Goal: Transaction & Acquisition: Obtain resource

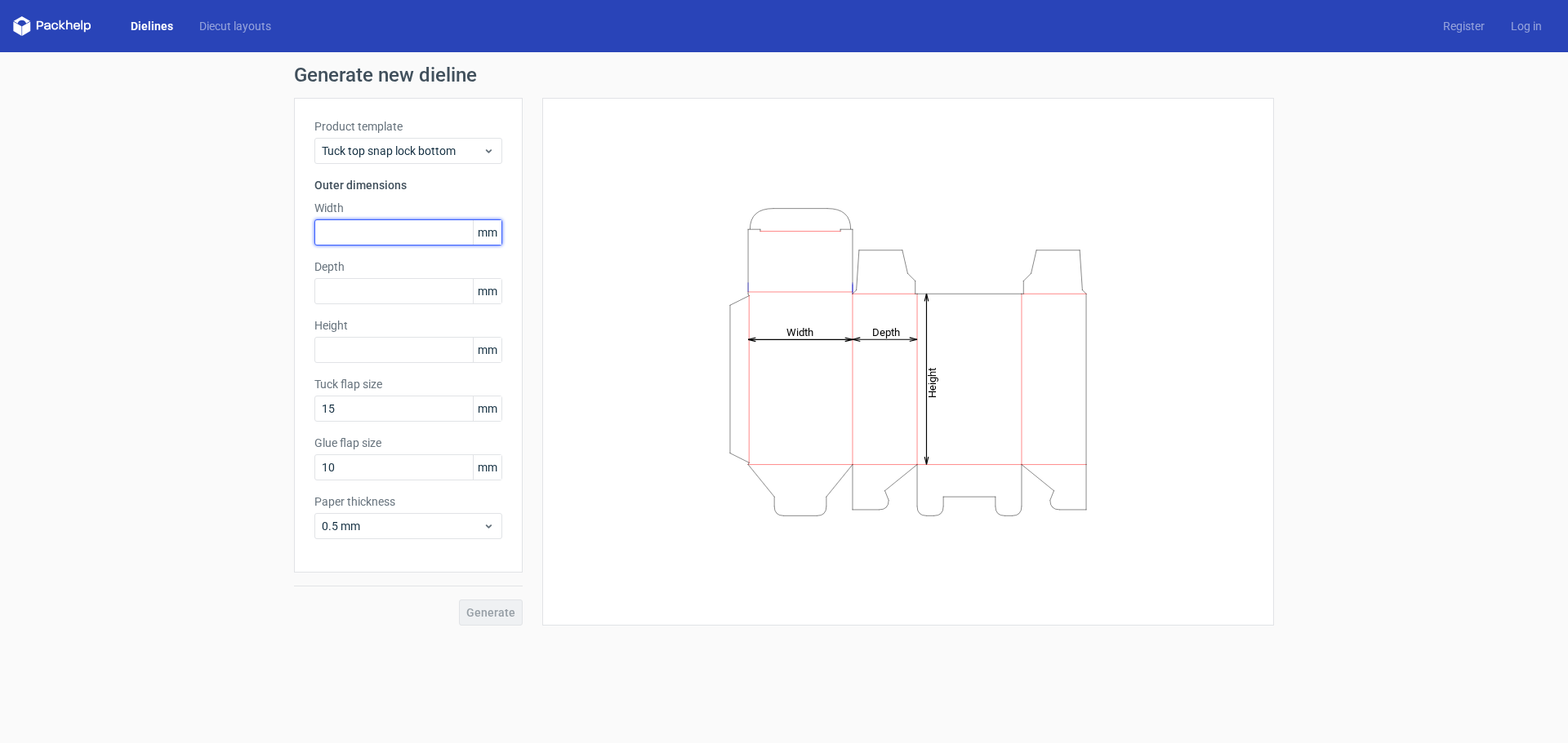
click at [366, 242] on input "text" at bounding box center [408, 232] width 188 height 26
type input "35"
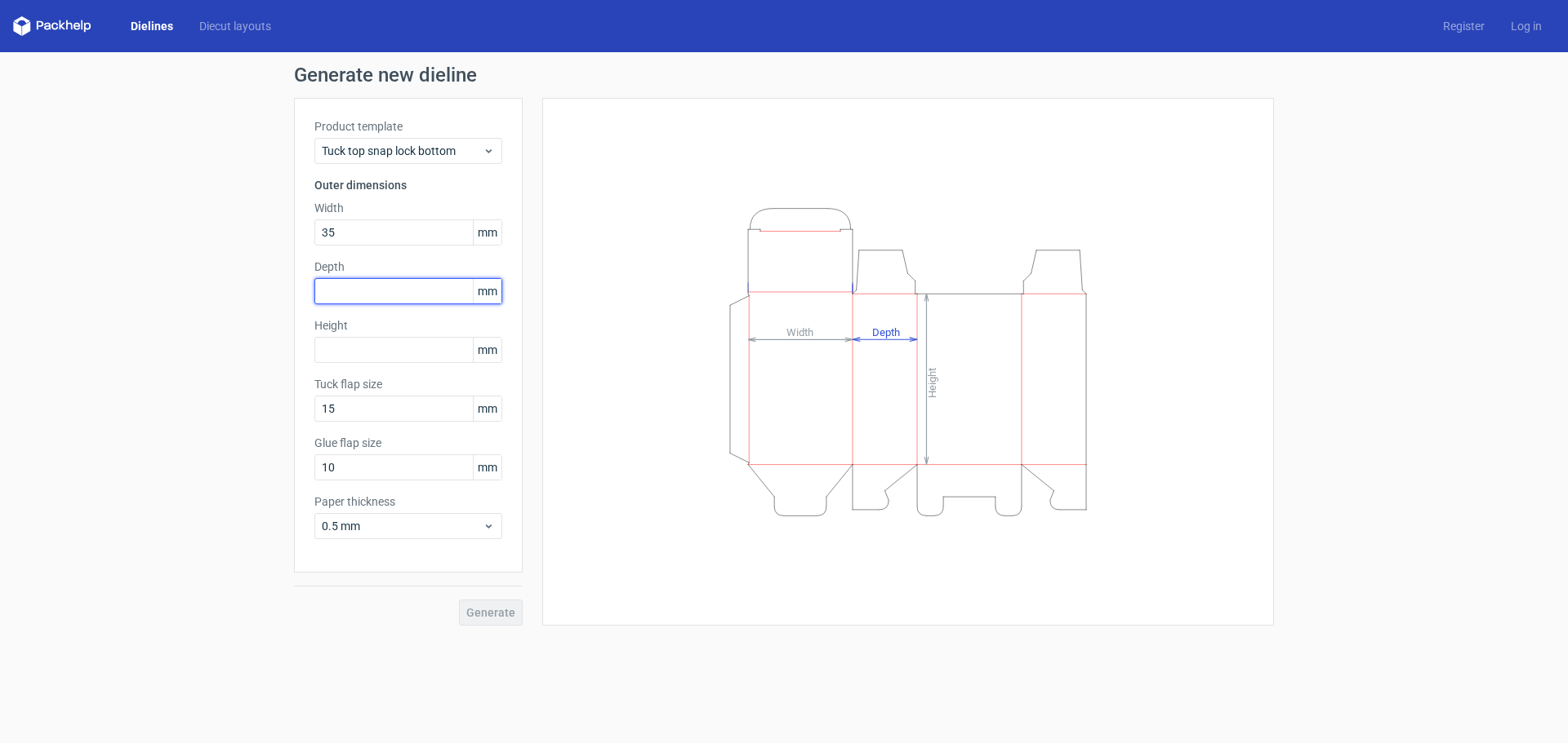
click at [345, 290] on input "text" at bounding box center [408, 291] width 188 height 26
type input "35"
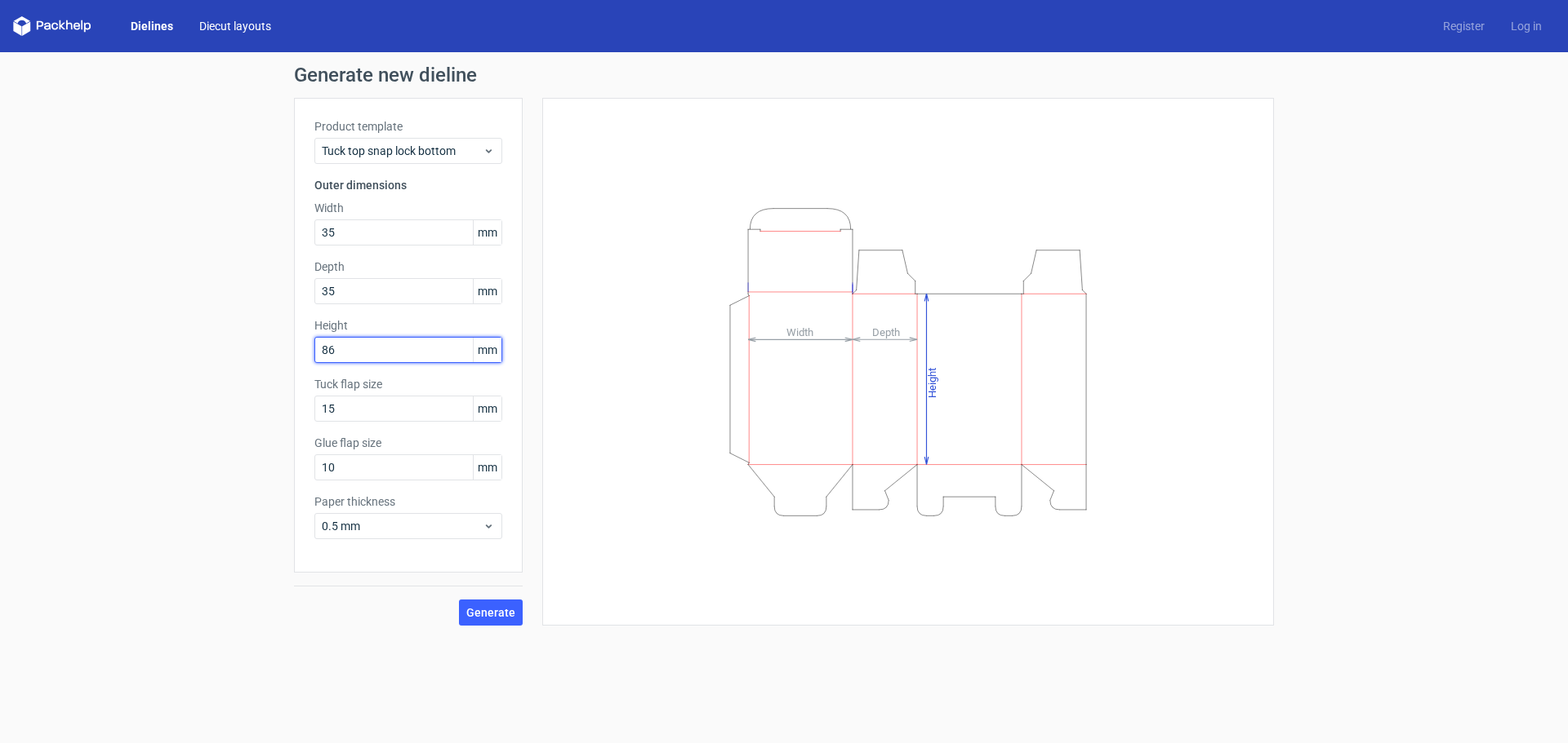
type input "86"
click at [210, 29] on link "Diecut layouts" at bounding box center [234, 26] width 98 height 17
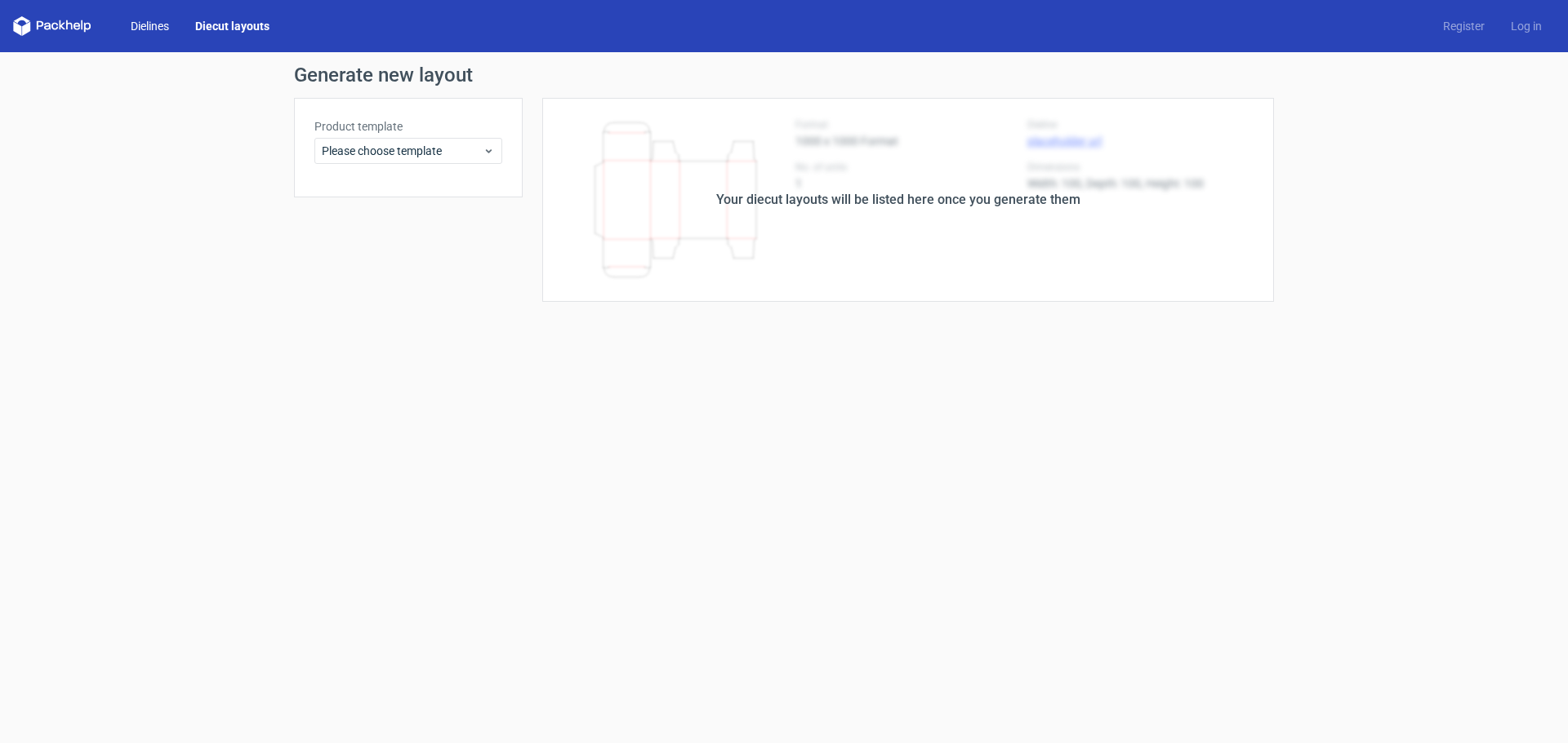
click at [160, 18] on link "Dielines" at bounding box center [149, 26] width 64 height 17
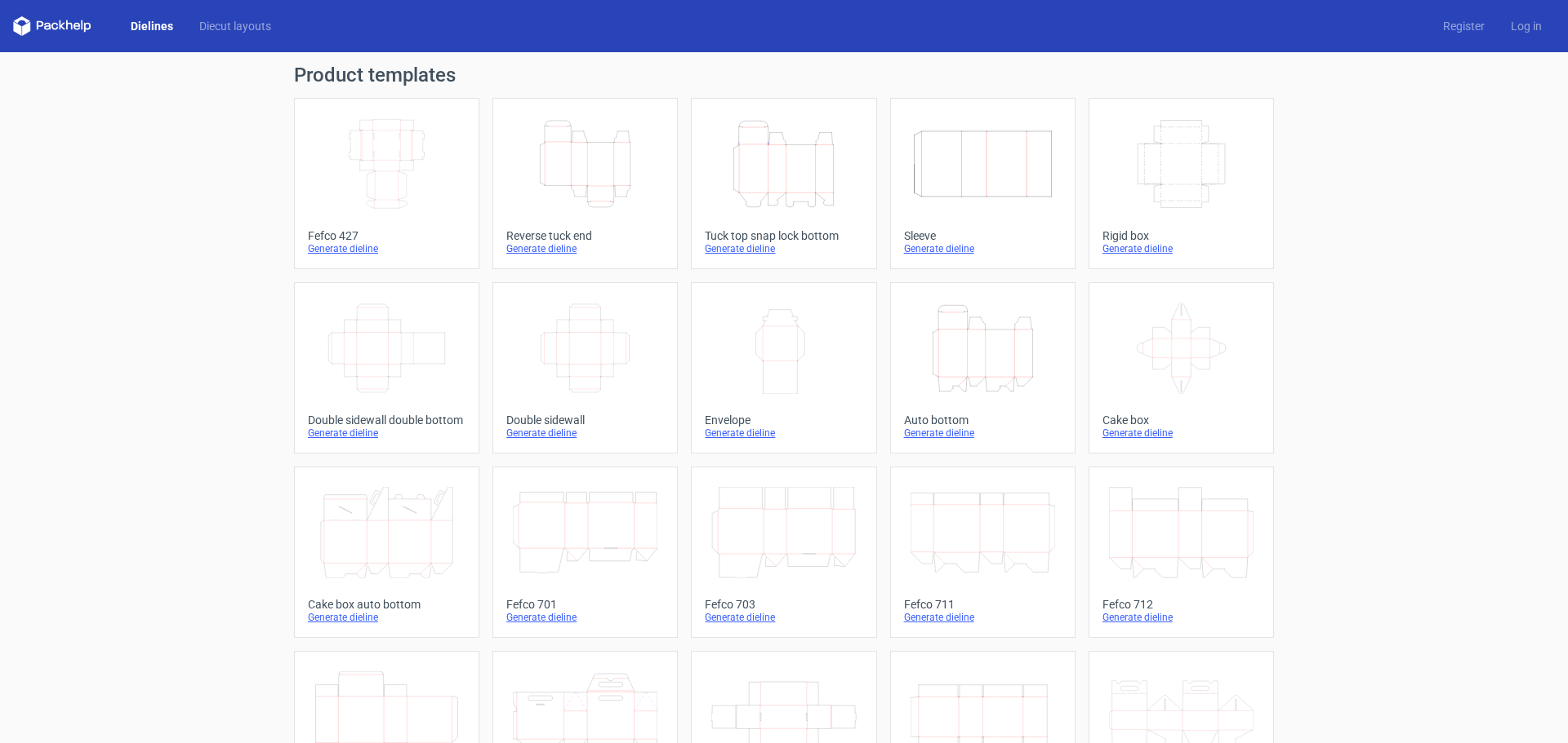
click at [569, 169] on icon "Height Depth Width" at bounding box center [585, 164] width 144 height 92
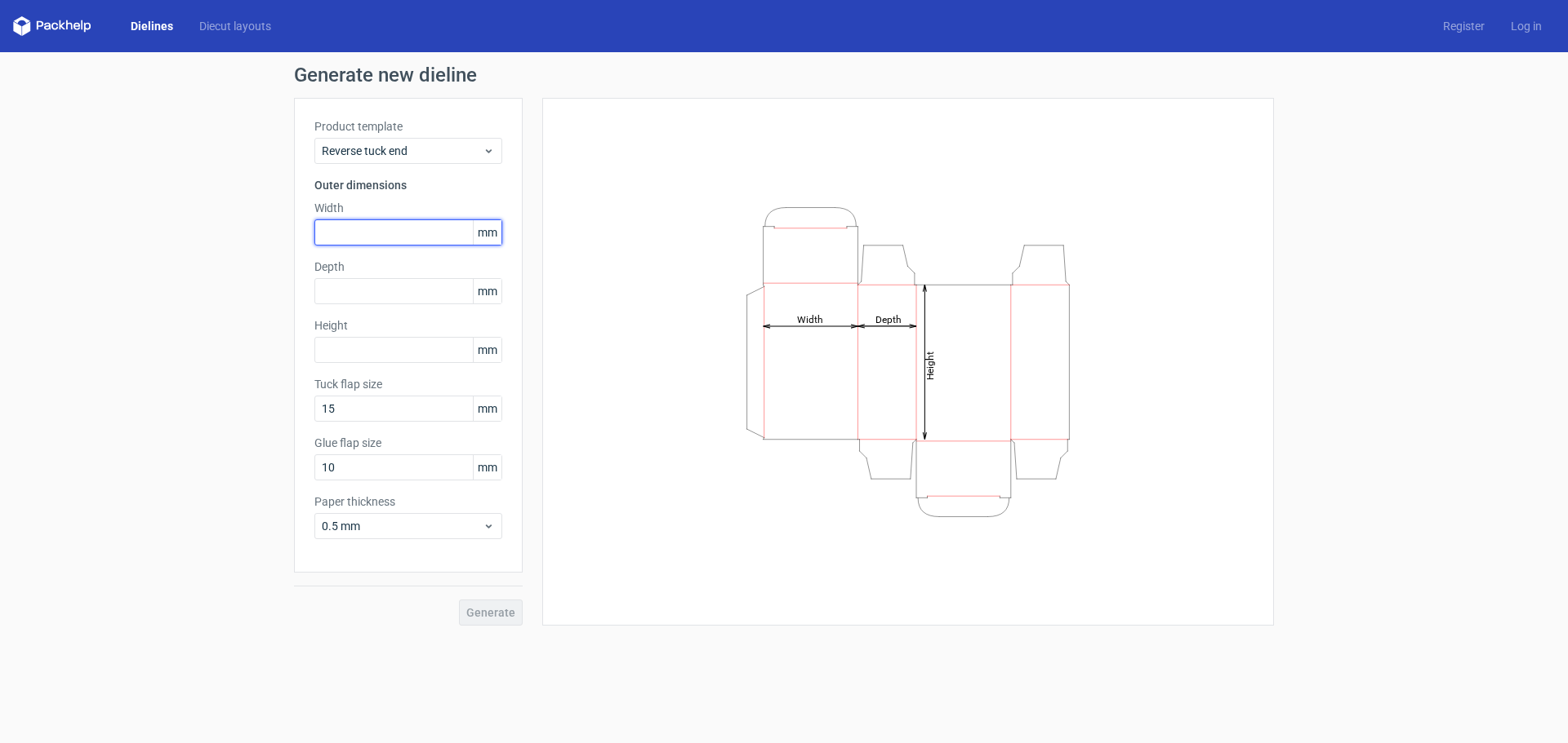
click at [390, 231] on input "text" at bounding box center [408, 232] width 188 height 26
type input "86"
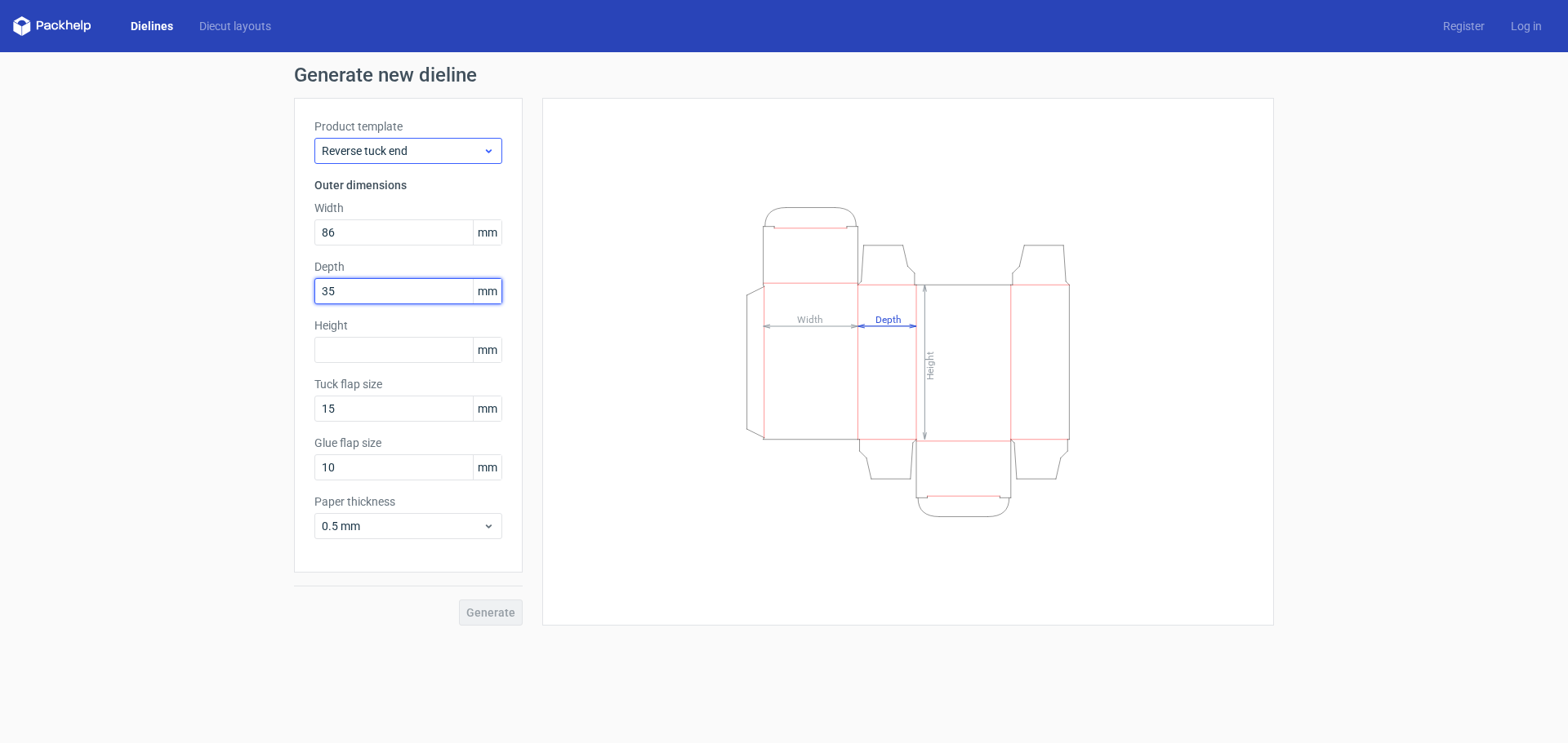
type input "35"
click at [517, 614] on button "Generate" at bounding box center [491, 613] width 63 height 26
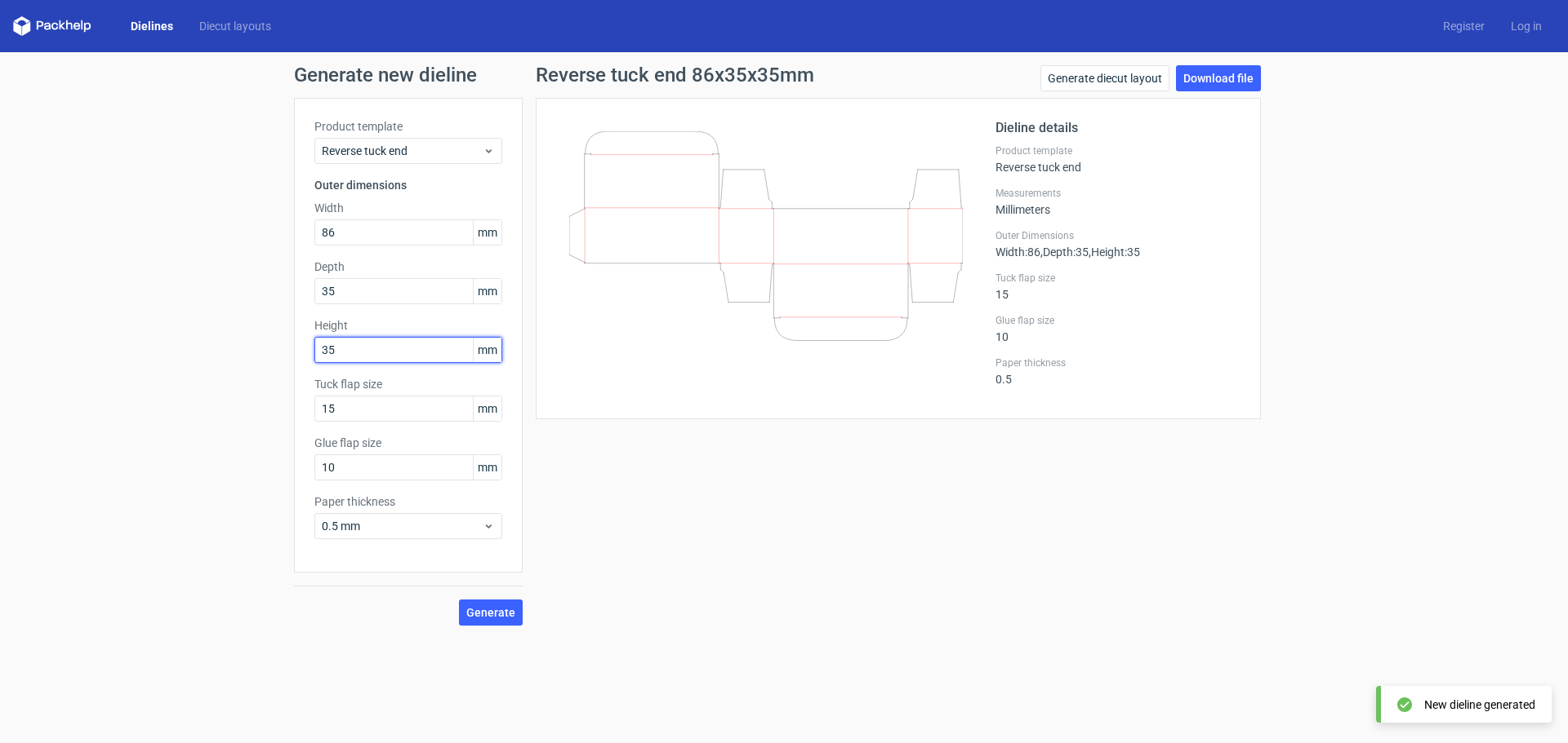
drag, startPoint x: 364, startPoint y: 347, endPoint x: 240, endPoint y: 333, distance: 124.8
click at [244, 335] on div "Generate new dieline Product template Reverse tuck end Outer dimensions Width 8…" at bounding box center [784, 345] width 1568 height 586
type input "85"
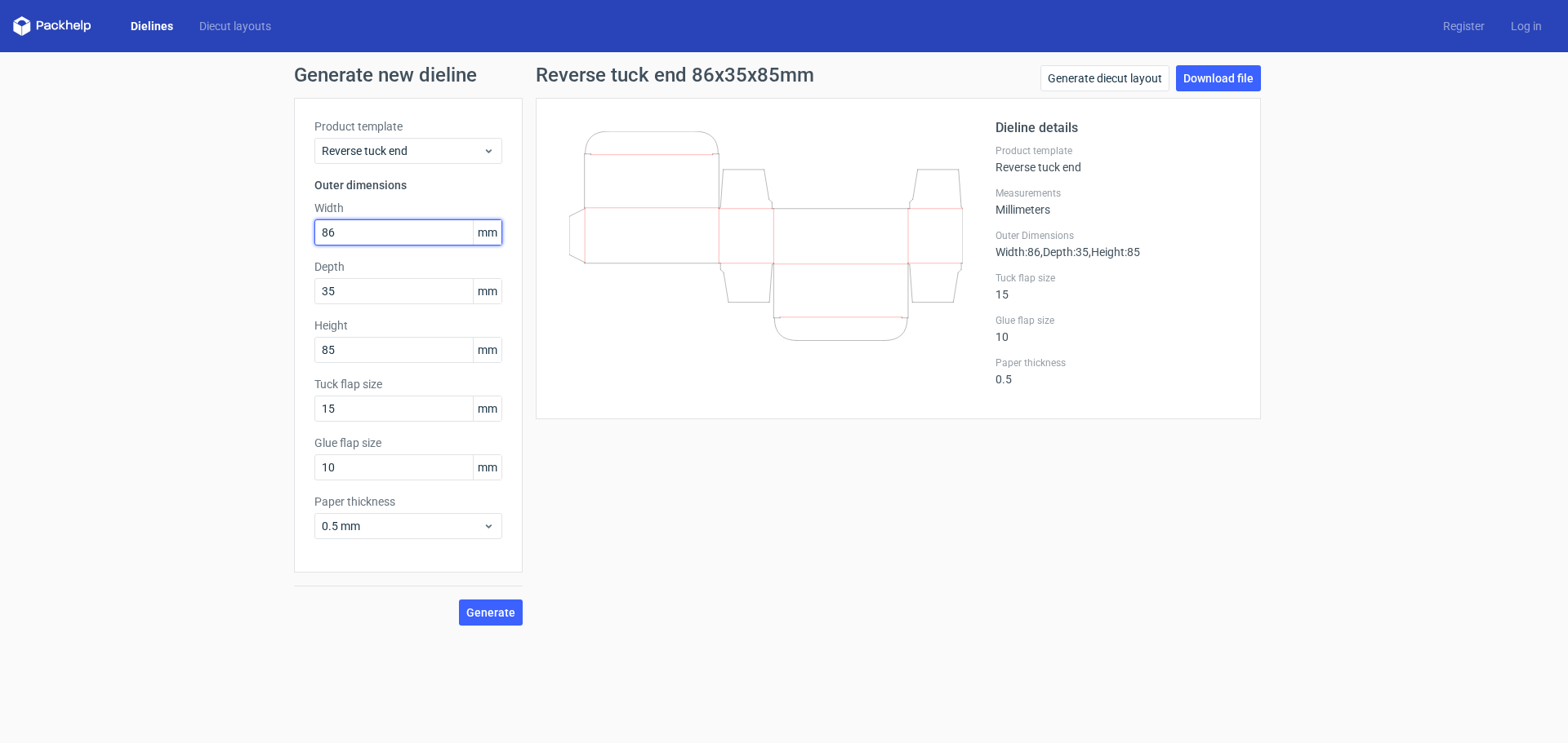
drag, startPoint x: 351, startPoint y: 236, endPoint x: 256, endPoint y: 221, distance: 96.2
click at [257, 222] on div "Generate new dieline Product template Reverse tuck end Outer dimensions Width 8…" at bounding box center [784, 345] width 1568 height 586
type input "35"
click at [459, 600] on button "Generate" at bounding box center [491, 613] width 63 height 26
drag, startPoint x: 368, startPoint y: 348, endPoint x: 139, endPoint y: 347, distance: 229.0
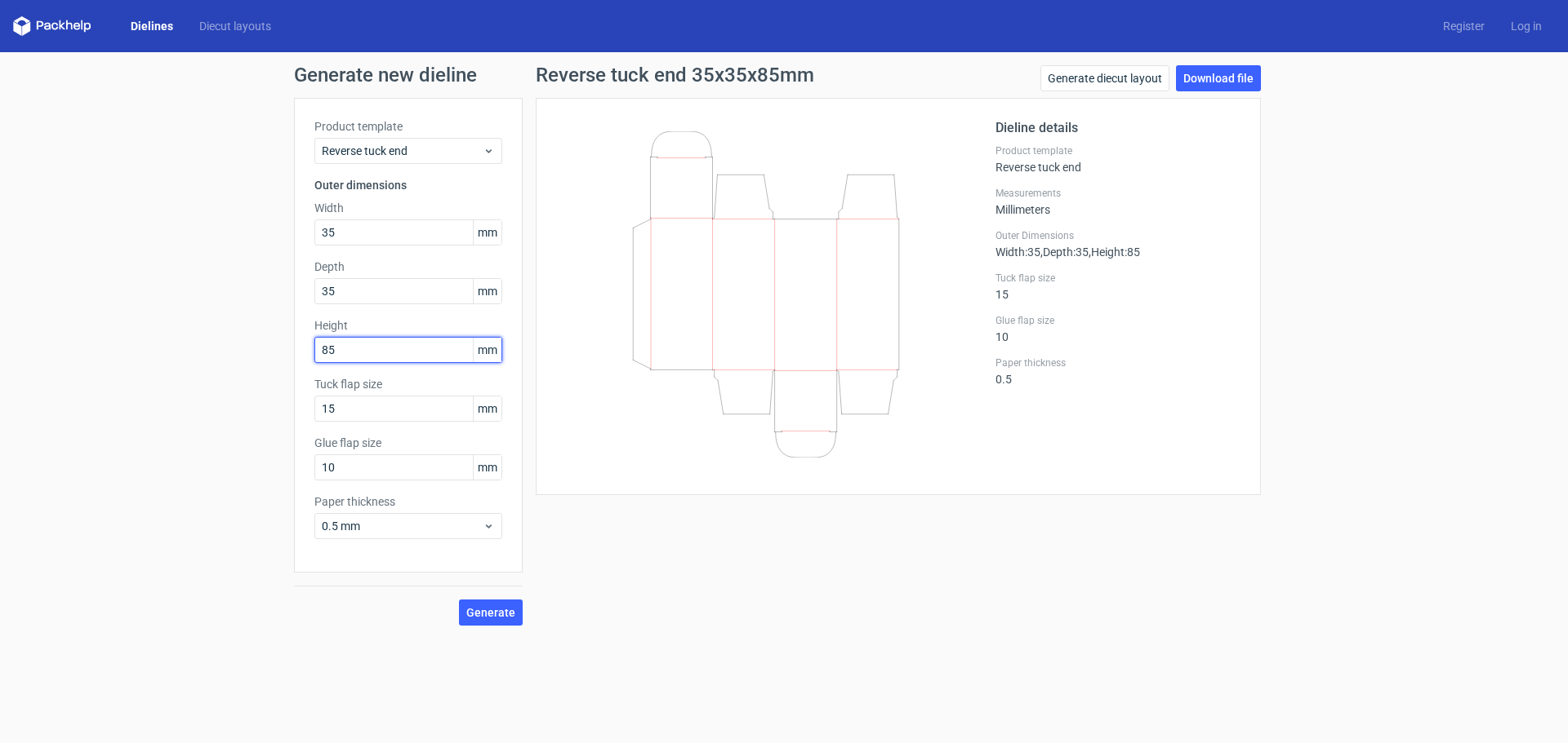
click at [139, 347] on div "Generate new dieline Product template Reverse tuck end Outer dimensions Width 3…" at bounding box center [784, 345] width 1568 height 586
drag, startPoint x: 353, startPoint y: 348, endPoint x: 203, endPoint y: 339, distance: 150.3
click at [203, 339] on div "Generate new dieline Product template Reverse tuck end Outer dimensions Width 3…" at bounding box center [784, 345] width 1568 height 586
type input "86"
click at [459, 600] on button "Generate" at bounding box center [491, 613] width 63 height 26
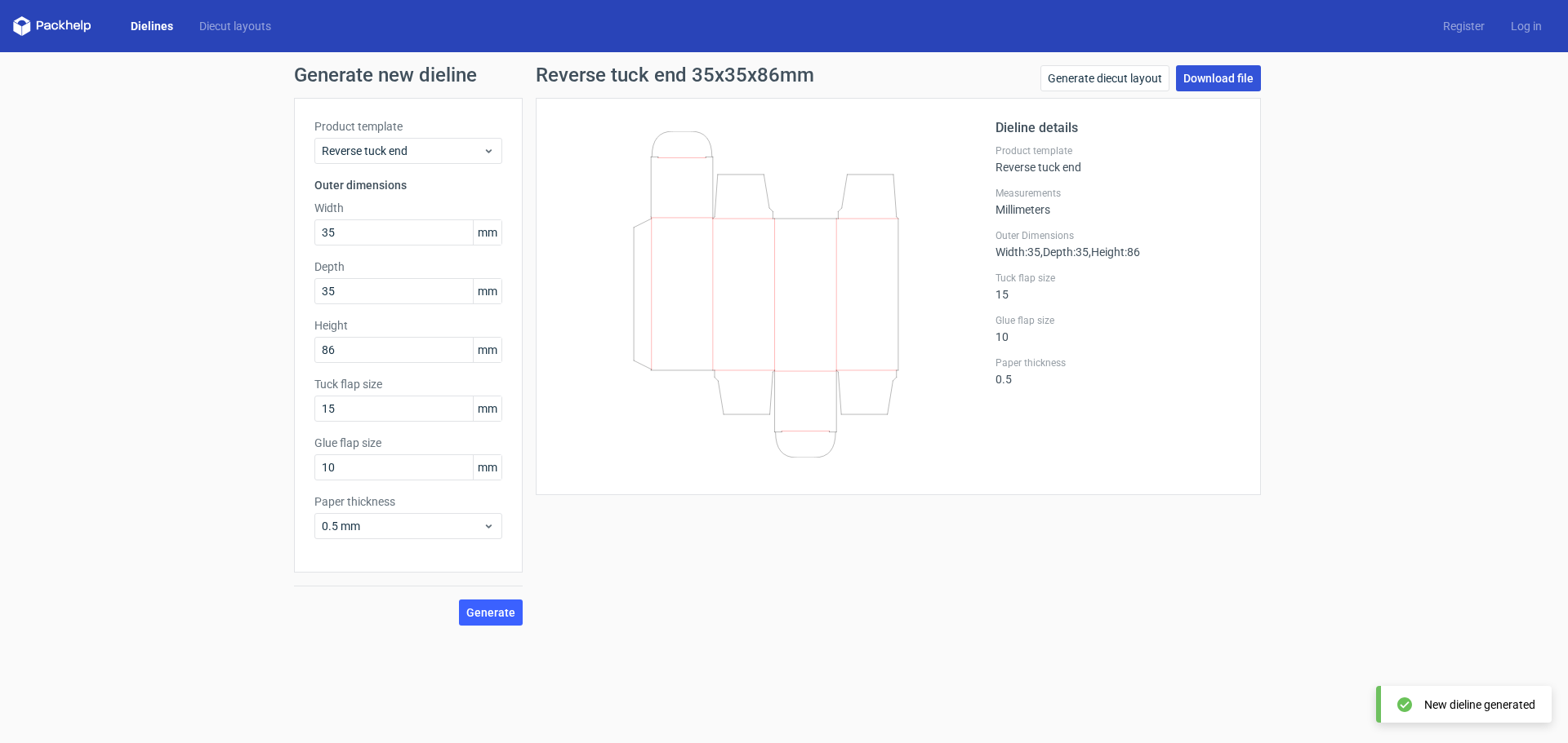
click at [1214, 83] on link "Download file" at bounding box center [1218, 78] width 85 height 26
